Goal: Navigation & Orientation: Find specific page/section

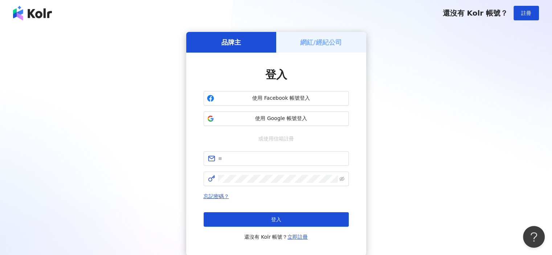
click at [315, 41] on h5 "網紅/經紀公司" at bounding box center [321, 42] width 42 height 9
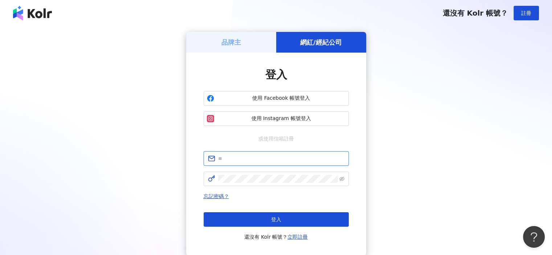
click at [289, 162] on input "text" at bounding box center [281, 158] width 126 height 8
type input "**********"
click at [247, 183] on span at bounding box center [275, 179] width 145 height 15
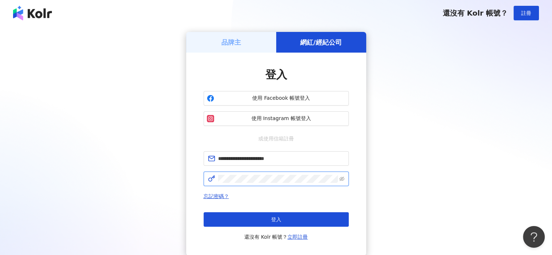
click button "登入" at bounding box center [275, 219] width 145 height 15
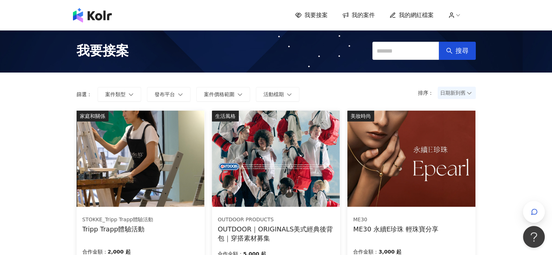
click at [458, 94] on span "日期新到舊" at bounding box center [456, 92] width 33 height 11
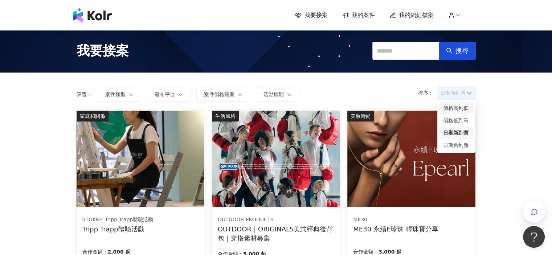
click at [463, 106] on div "價格高到低" at bounding box center [456, 108] width 26 height 8
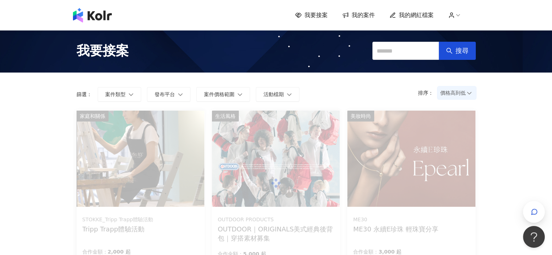
click at [463, 92] on span "價格高到低" at bounding box center [456, 92] width 33 height 11
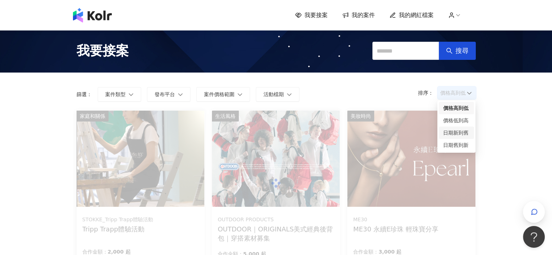
click at [460, 135] on div "日期新到舊" at bounding box center [456, 133] width 26 height 8
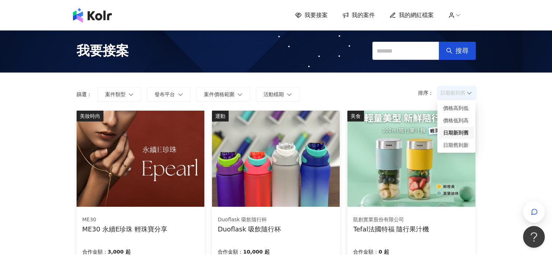
click at [455, 96] on span "日期新到舊" at bounding box center [456, 92] width 33 height 11
click at [455, 132] on div "日期新到舊" at bounding box center [456, 133] width 26 height 8
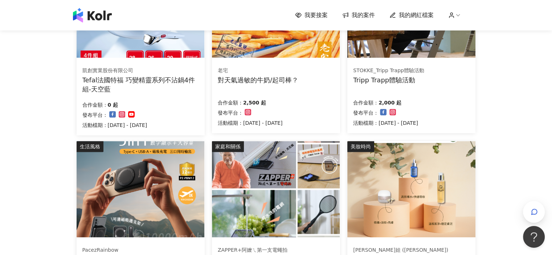
scroll to position [435, 0]
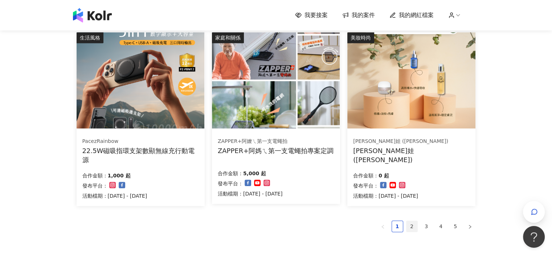
click at [413, 226] on link "2" at bounding box center [411, 226] width 11 height 11
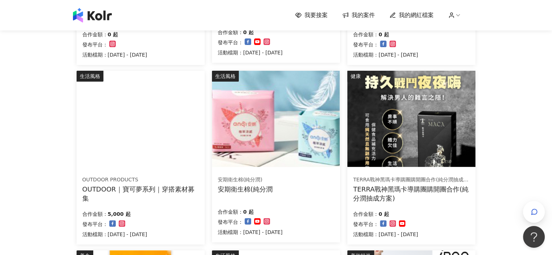
scroll to position [38, 0]
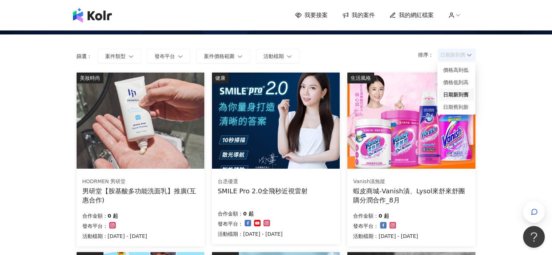
click at [466, 55] on span "日期新到舊" at bounding box center [456, 54] width 33 height 11
click at [458, 94] on div "日期新到舊" at bounding box center [456, 95] width 26 height 8
